Goal: Register for event/course

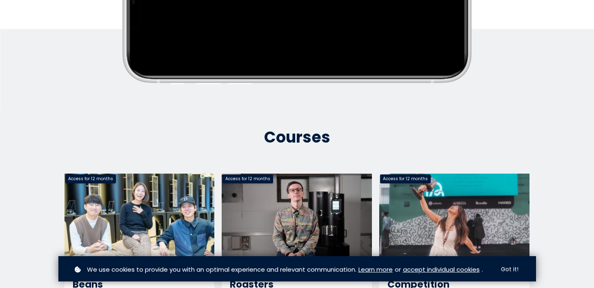
scroll to position [310, 0]
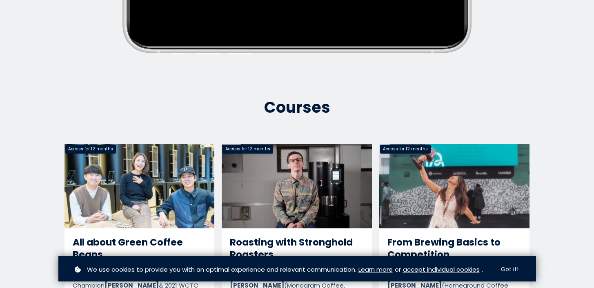
click at [295, 215] on link "Roasting with Stronghold Roasters" at bounding box center [297, 242] width 150 height 197
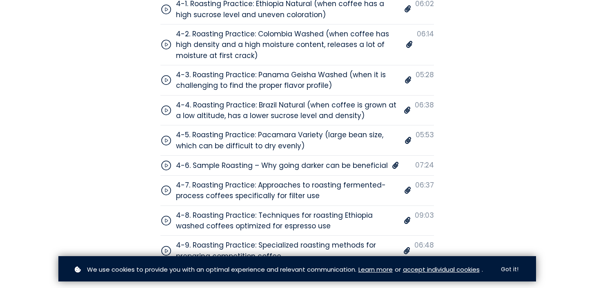
scroll to position [3071, 0]
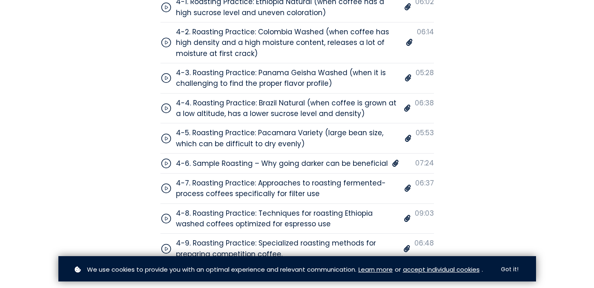
click at [163, 182] on icon at bounding box center [165, 187] width 11 height 11
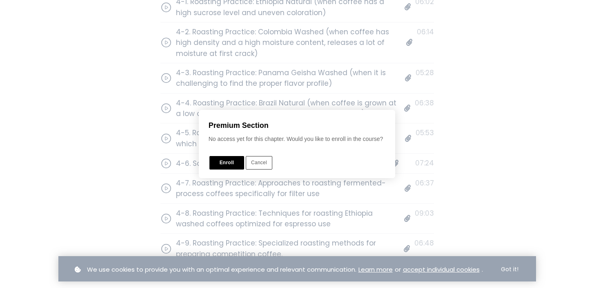
click at [226, 159] on button "Enroll" at bounding box center [226, 162] width 35 height 13
